Goal: Task Accomplishment & Management: Use online tool/utility

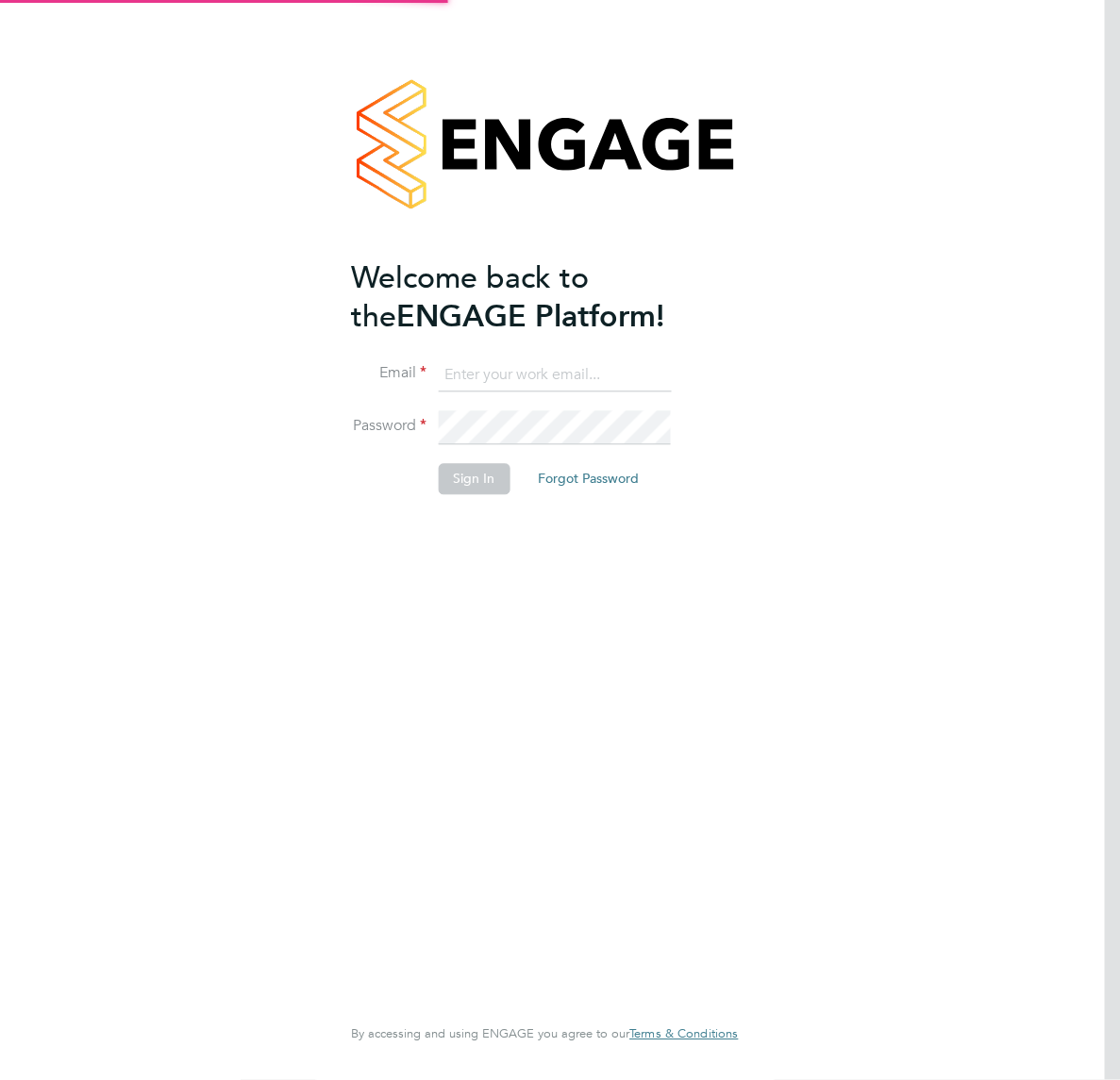
type input "[EMAIL_ADDRESS][DOMAIN_NAME]"
drag, startPoint x: 718, startPoint y: 600, endPoint x: 701, endPoint y: 576, distance: 29.4
click at [718, 599] on div "Welcome back to the ENGAGE Platform! Email [EMAIL_ADDRESS][DOMAIN_NAME] Passwor…" at bounding box center [544, 536] width 387 height 1012
click at [494, 487] on button "Sign In" at bounding box center [474, 480] width 72 height 30
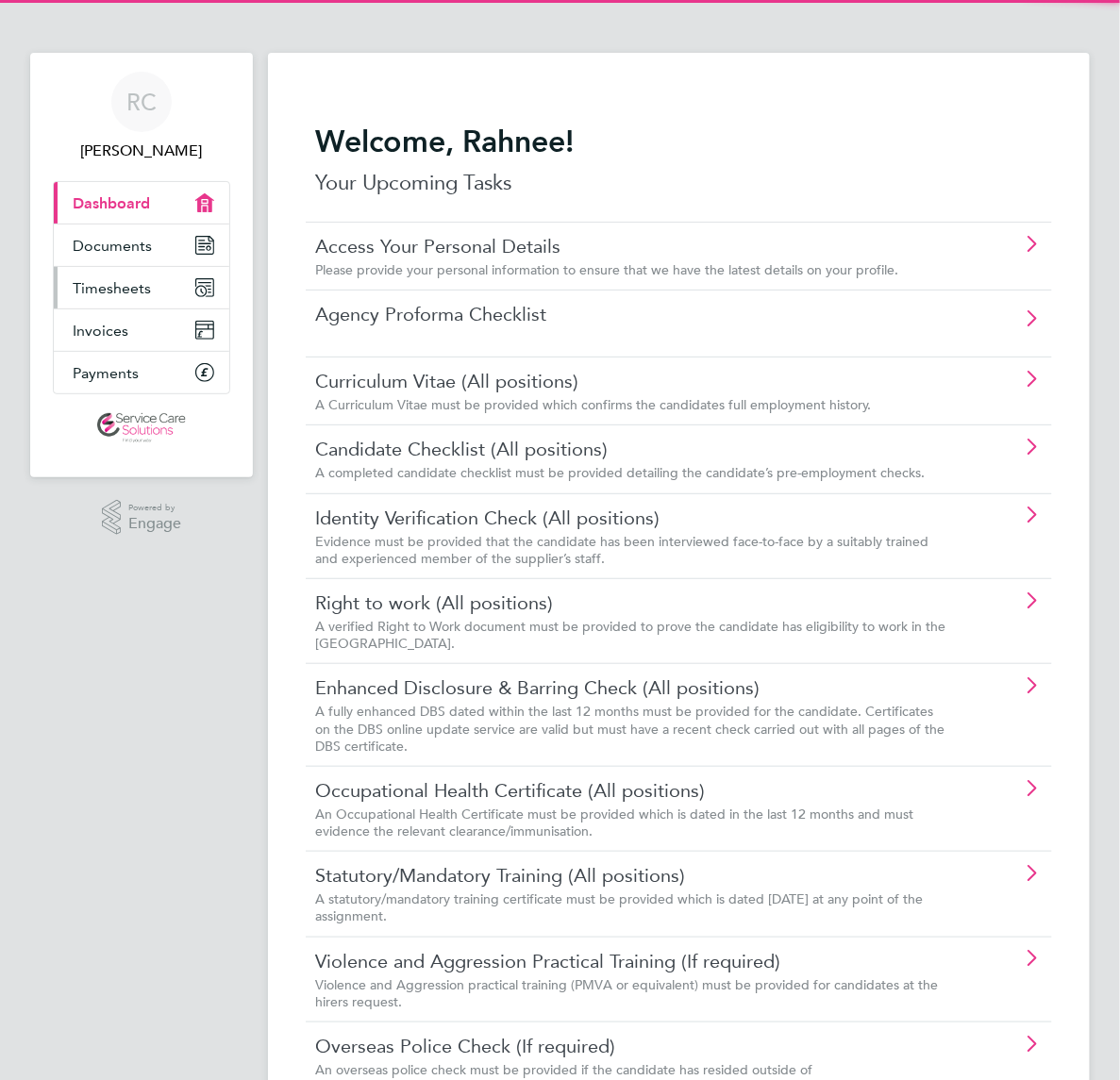
click at [178, 280] on link "Timesheets" at bounding box center [142, 288] width 176 height 42
